Goal: Navigation & Orientation: Find specific page/section

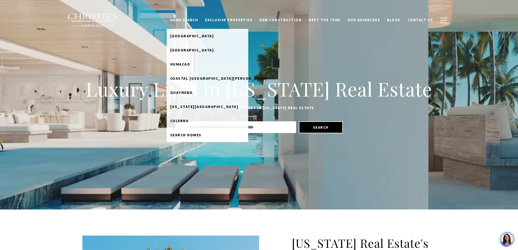
click at [195, 135] on span "Search Homes" at bounding box center [185, 134] width 31 height 5
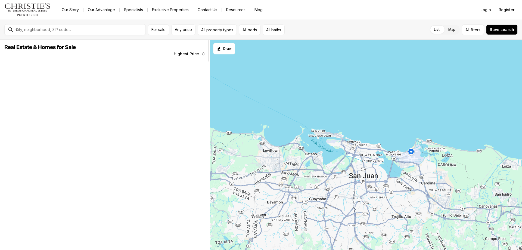
click at [208, 53] on div at bounding box center [209, 50] width 2 height 21
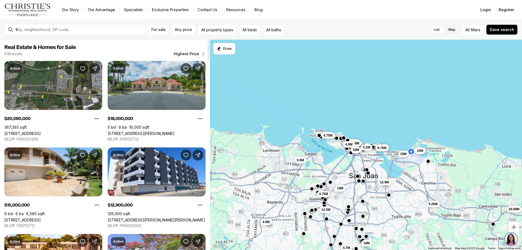
click at [202, 52] on icon "button" at bounding box center [203, 54] width 4 height 4
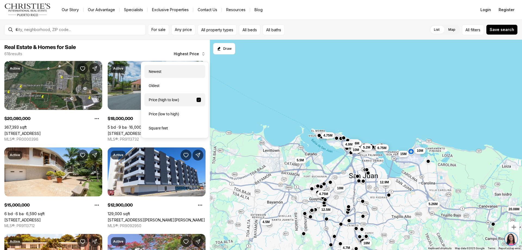
click at [154, 71] on div "Newest" at bounding box center [174, 71] width 61 height 13
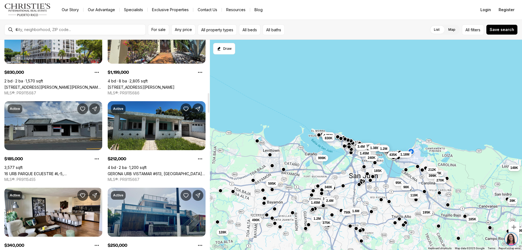
scroll to position [571, 0]
